Goal: Task Accomplishment & Management: Complete application form

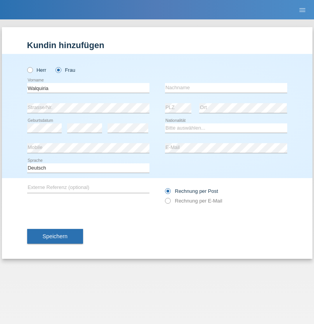
type input "Walquiria"
click at [226, 88] on input "text" at bounding box center [226, 88] width 122 height 10
type input "[PERSON_NAME]"
select select "IT"
select select "C"
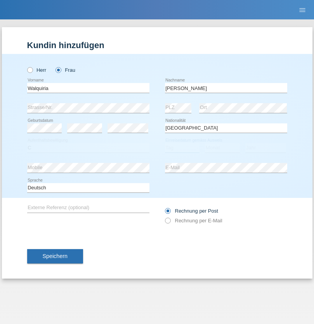
select select "10"
select select "1979"
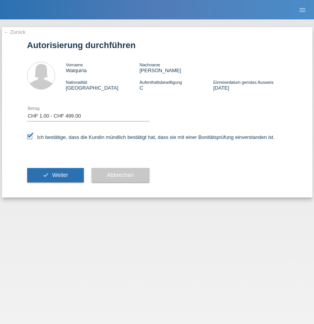
select select "1"
click at [55, 175] on span "Weiter" at bounding box center [60, 175] width 16 height 6
